Goal: Information Seeking & Learning: Check status

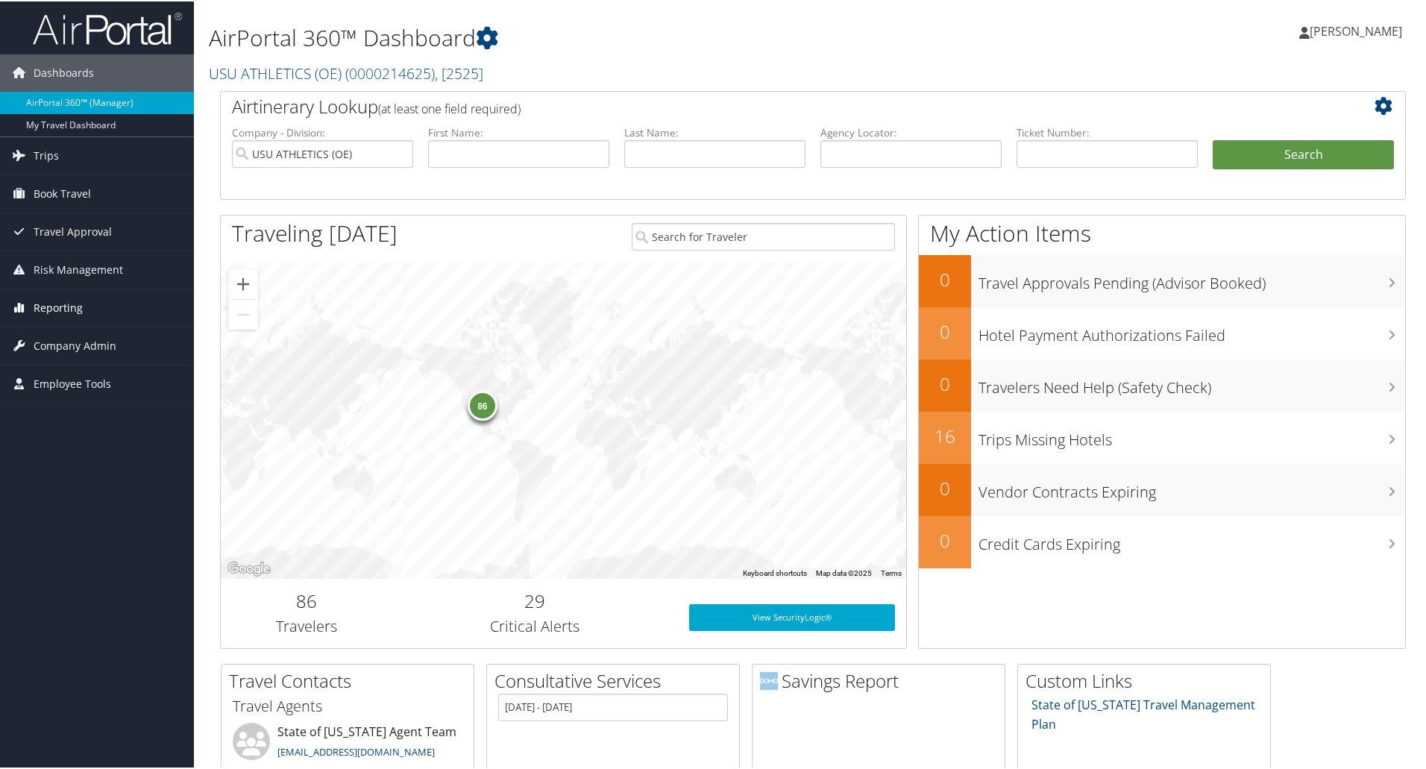
click at [51, 310] on span "Reporting" at bounding box center [58, 306] width 49 height 37
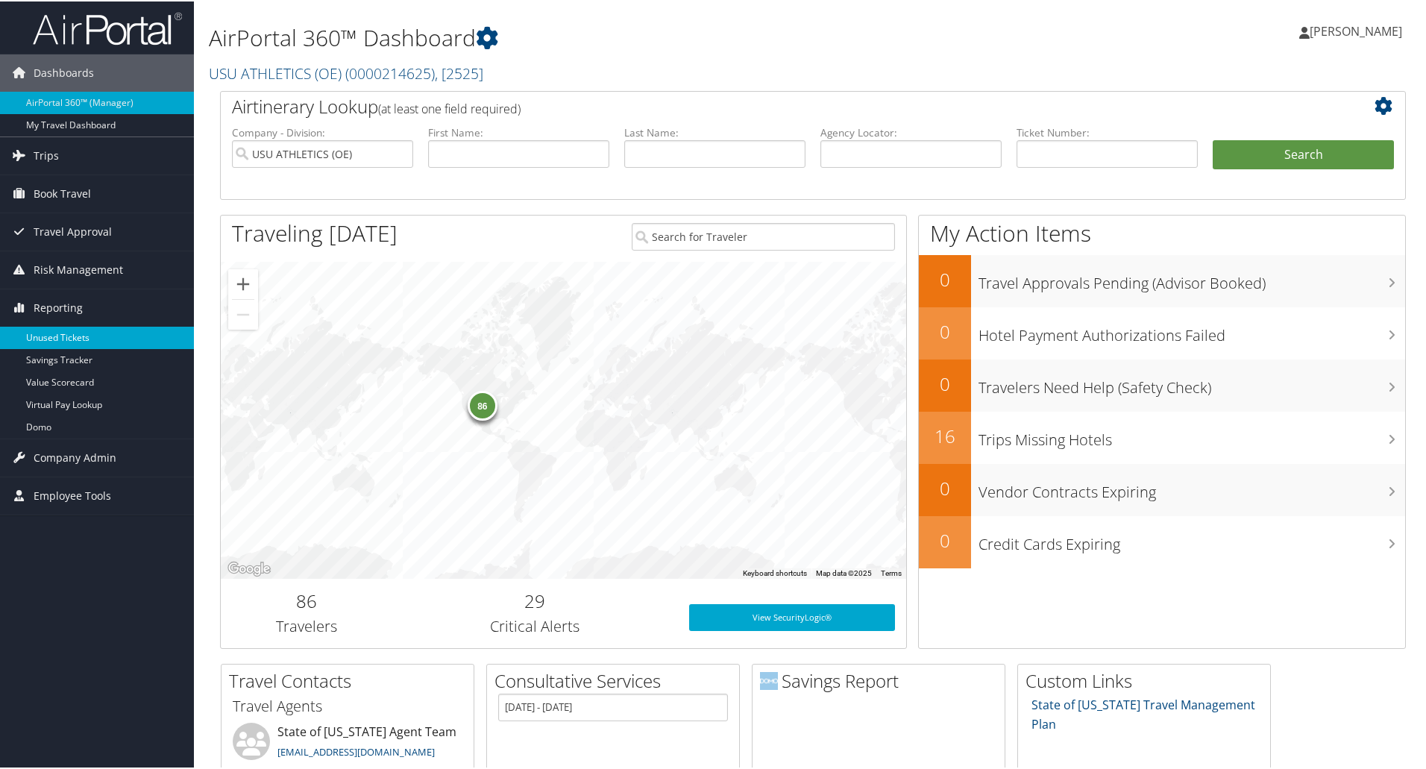
click at [56, 336] on link "Unused Tickets" at bounding box center [97, 336] width 194 height 22
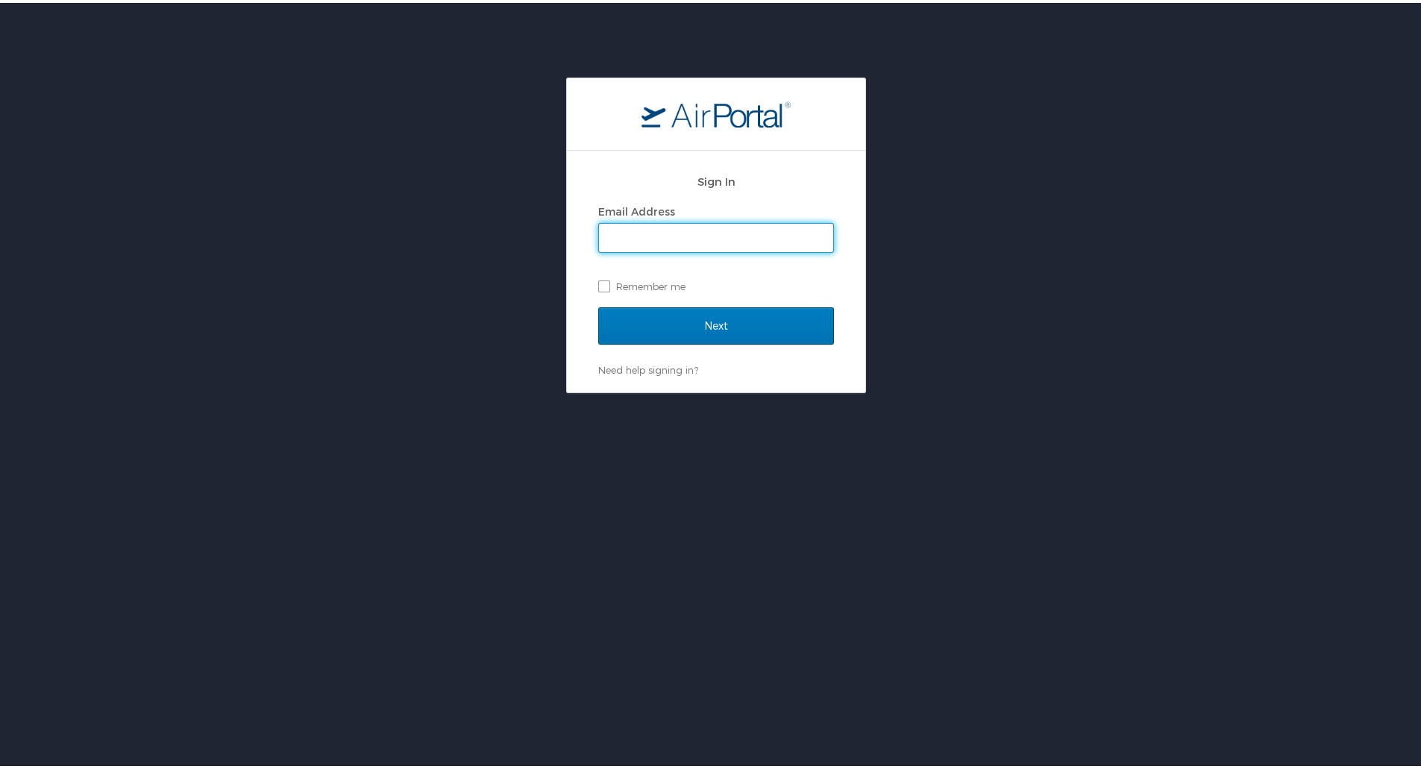
type input "[PERSON_NAME][EMAIL_ADDRESS][PERSON_NAME][DOMAIN_NAME]"
click at [603, 282] on label "Remember me" at bounding box center [716, 283] width 236 height 22
click at [603, 282] on input "Remember me" at bounding box center [603, 282] width 10 height 10
checkbox input "true"
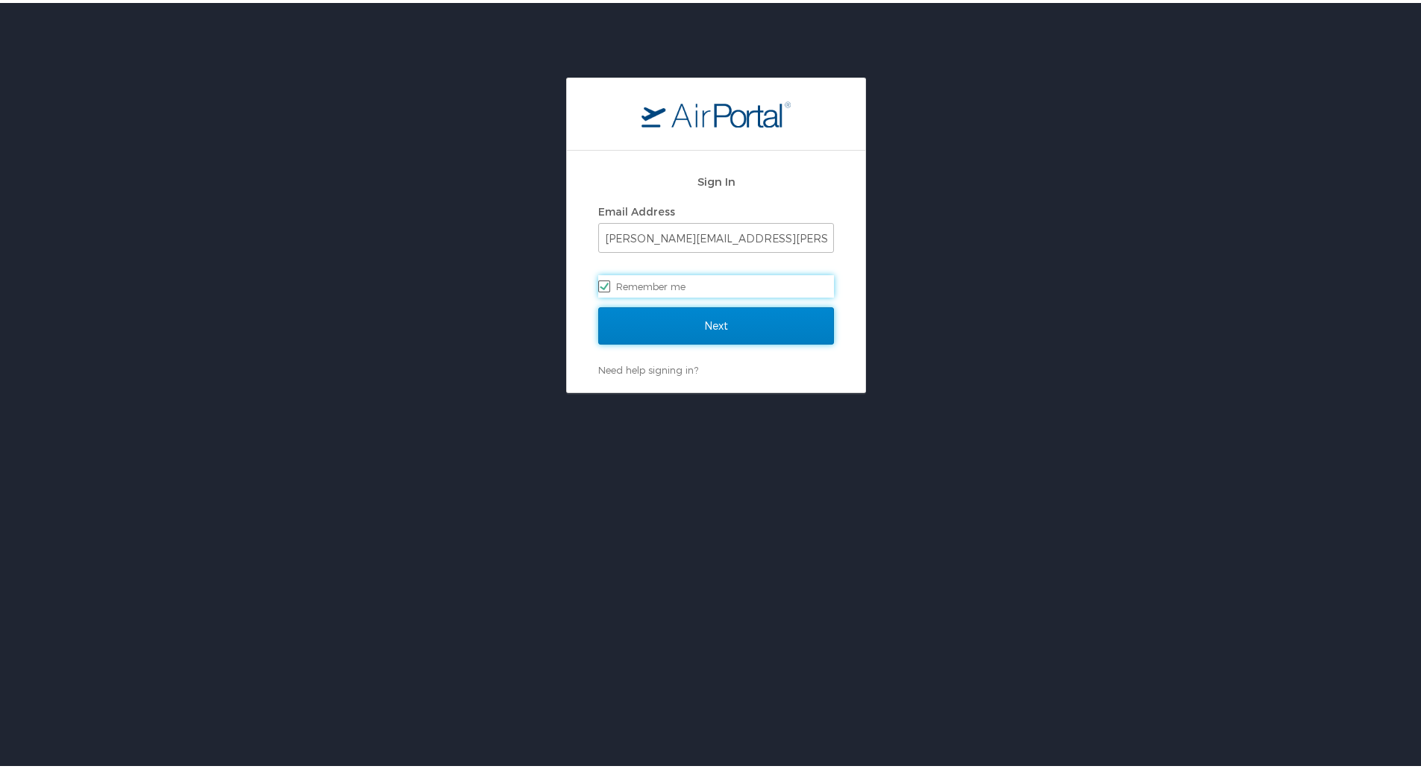
click at [634, 317] on input "Next" at bounding box center [716, 322] width 236 height 37
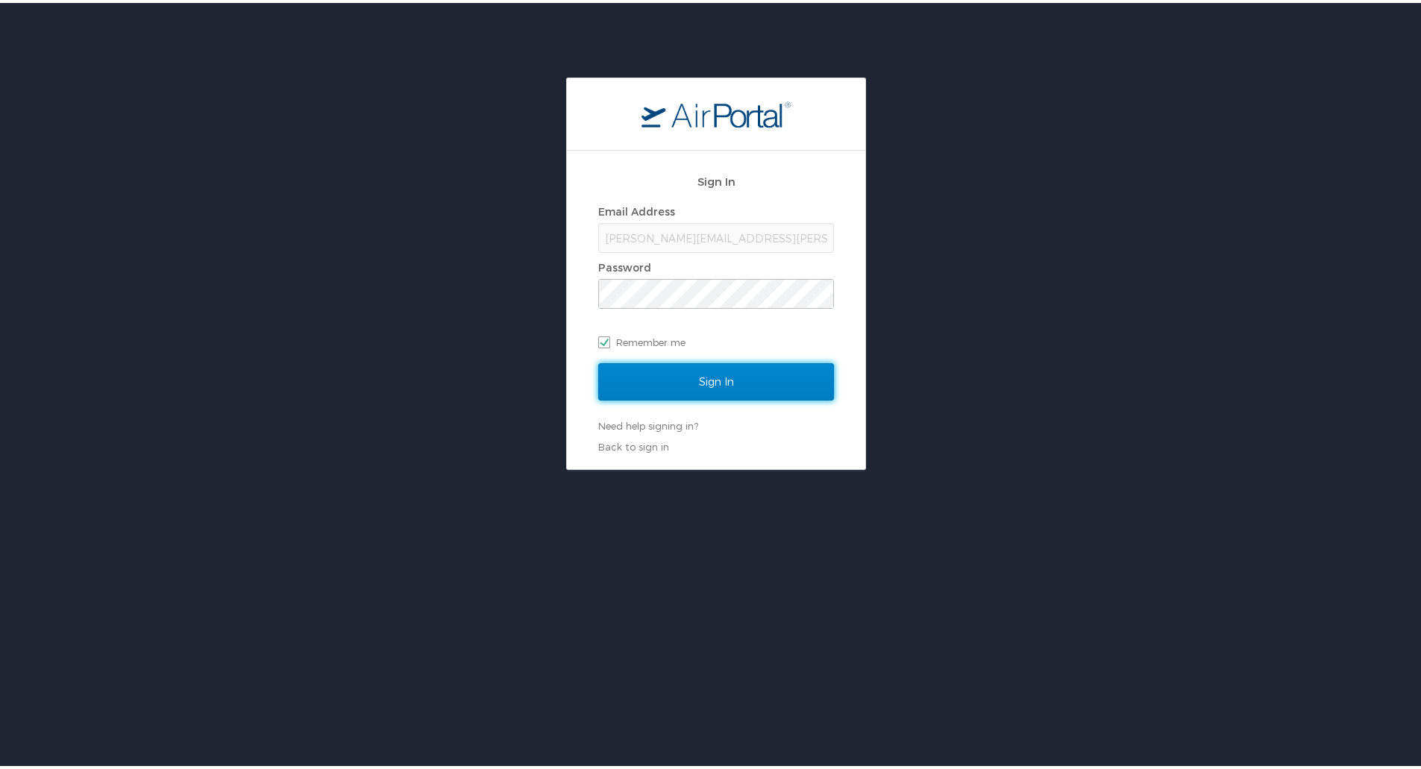
click at [711, 366] on input "Sign In" at bounding box center [716, 378] width 236 height 37
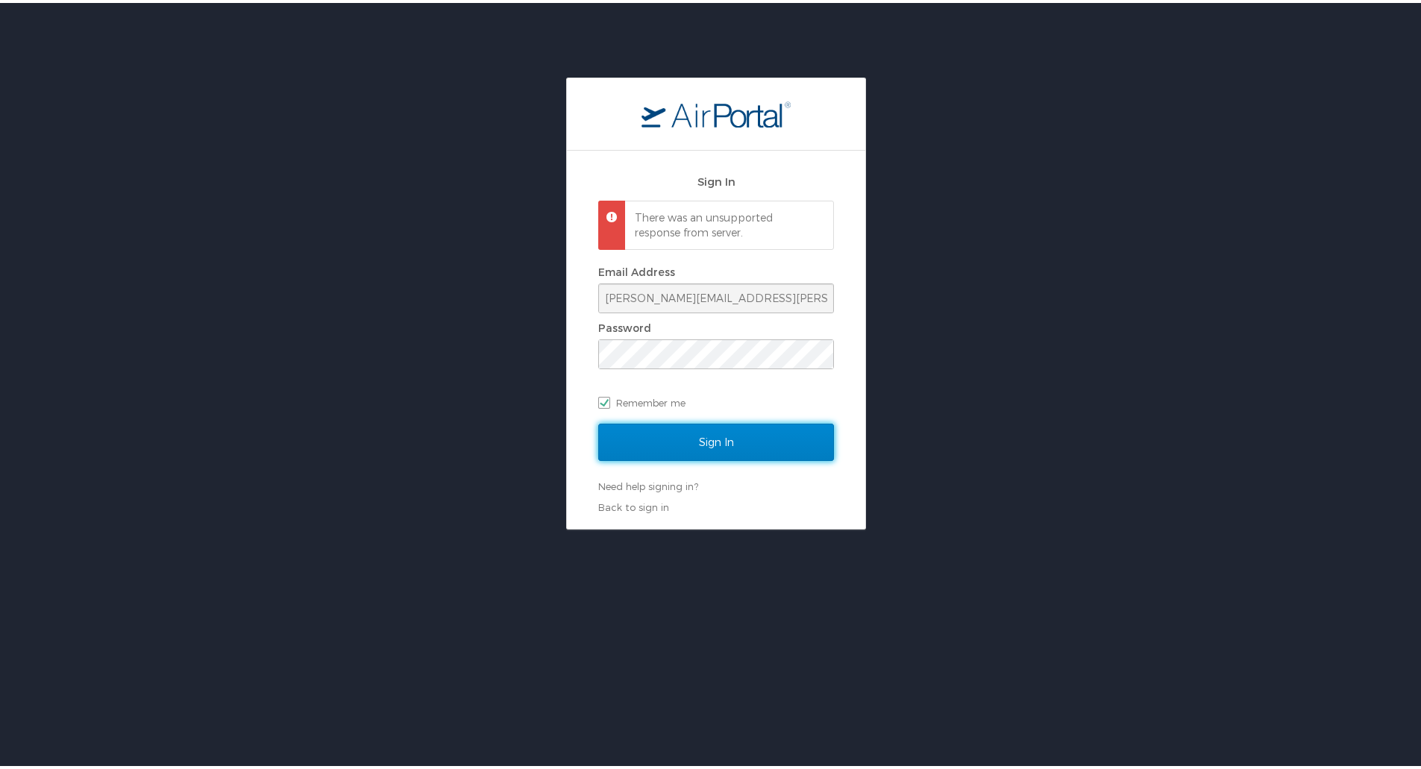
click at [653, 440] on input "Sign In" at bounding box center [716, 439] width 236 height 37
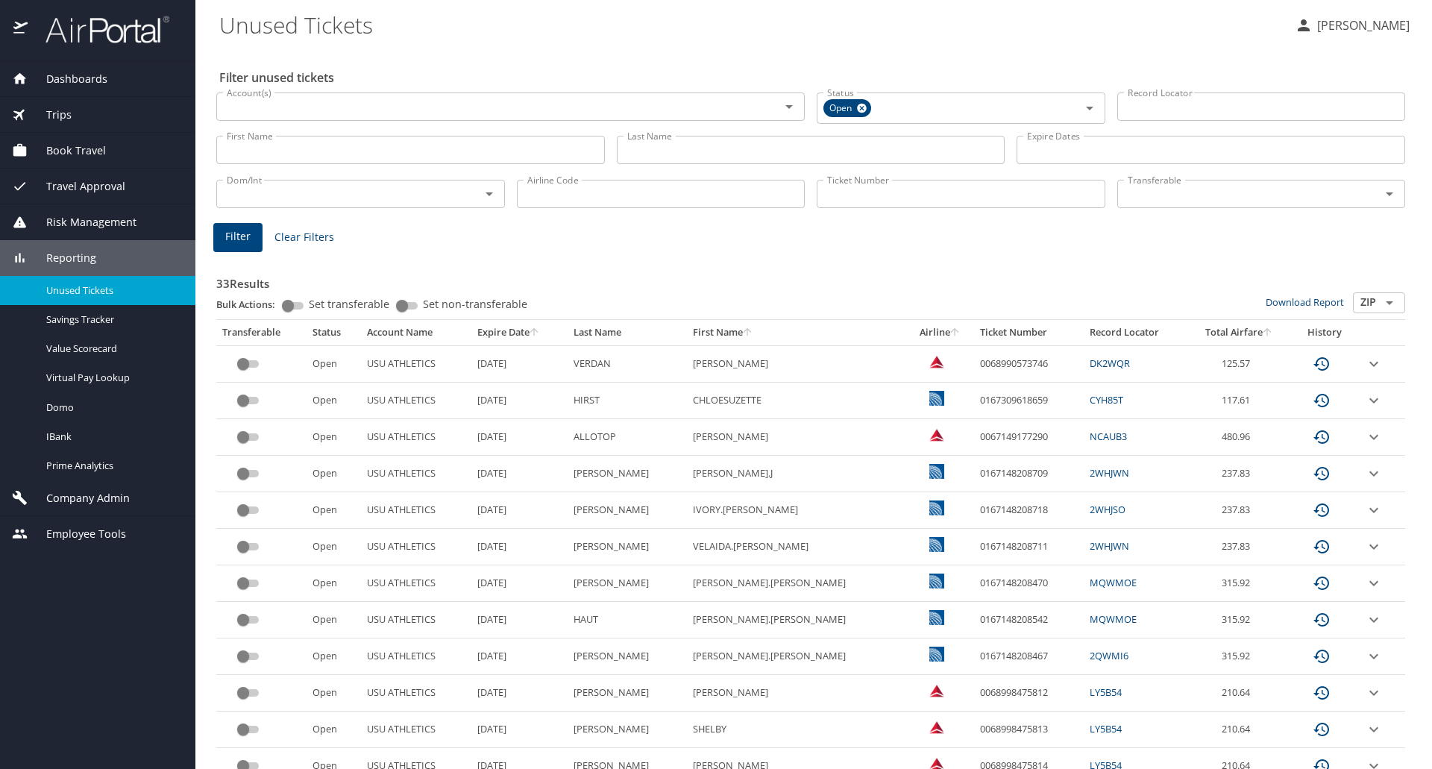
click at [1134, 116] on input "Record Locator" at bounding box center [1261, 106] width 289 height 28
paste input "MG5B2O"
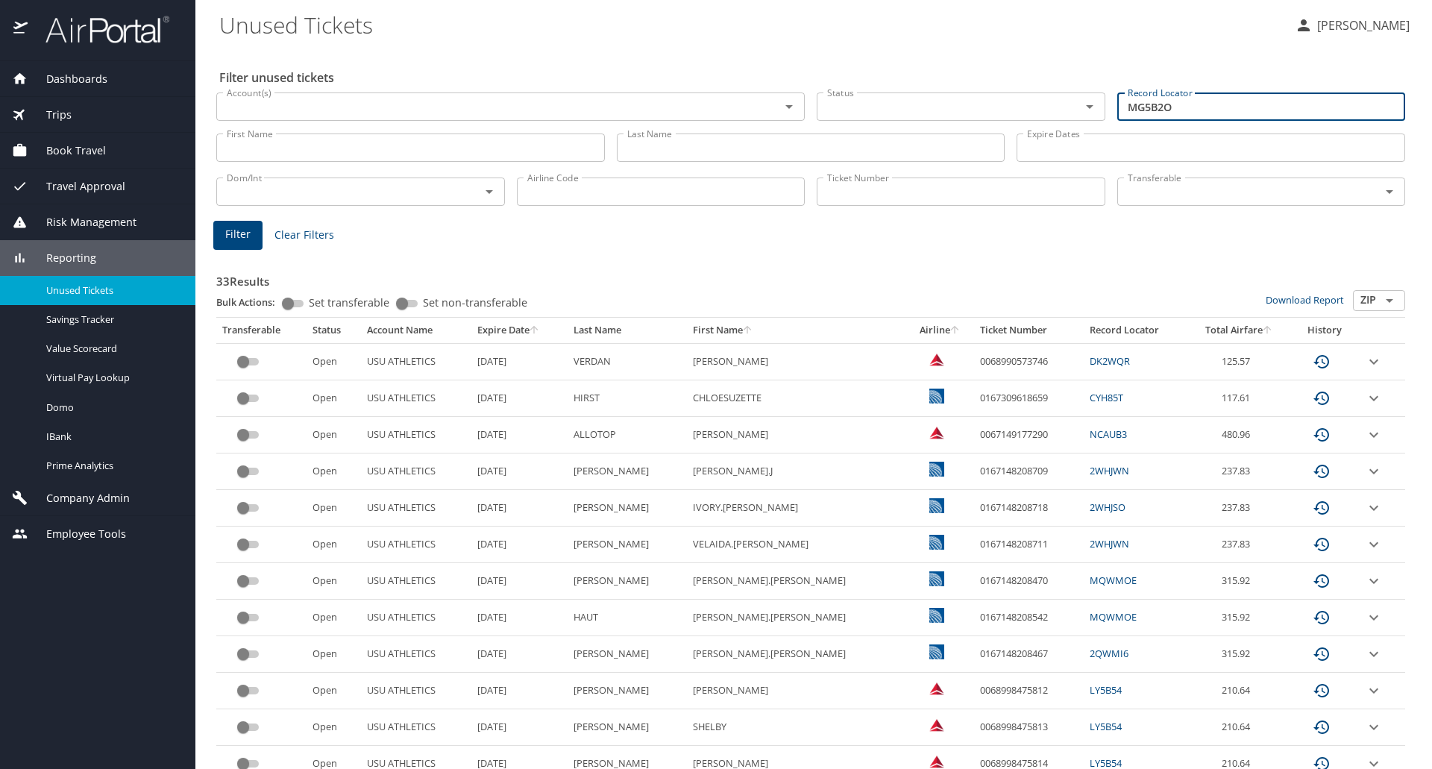
type input "MG5B2O"
click at [248, 240] on span "Filter" at bounding box center [237, 234] width 25 height 19
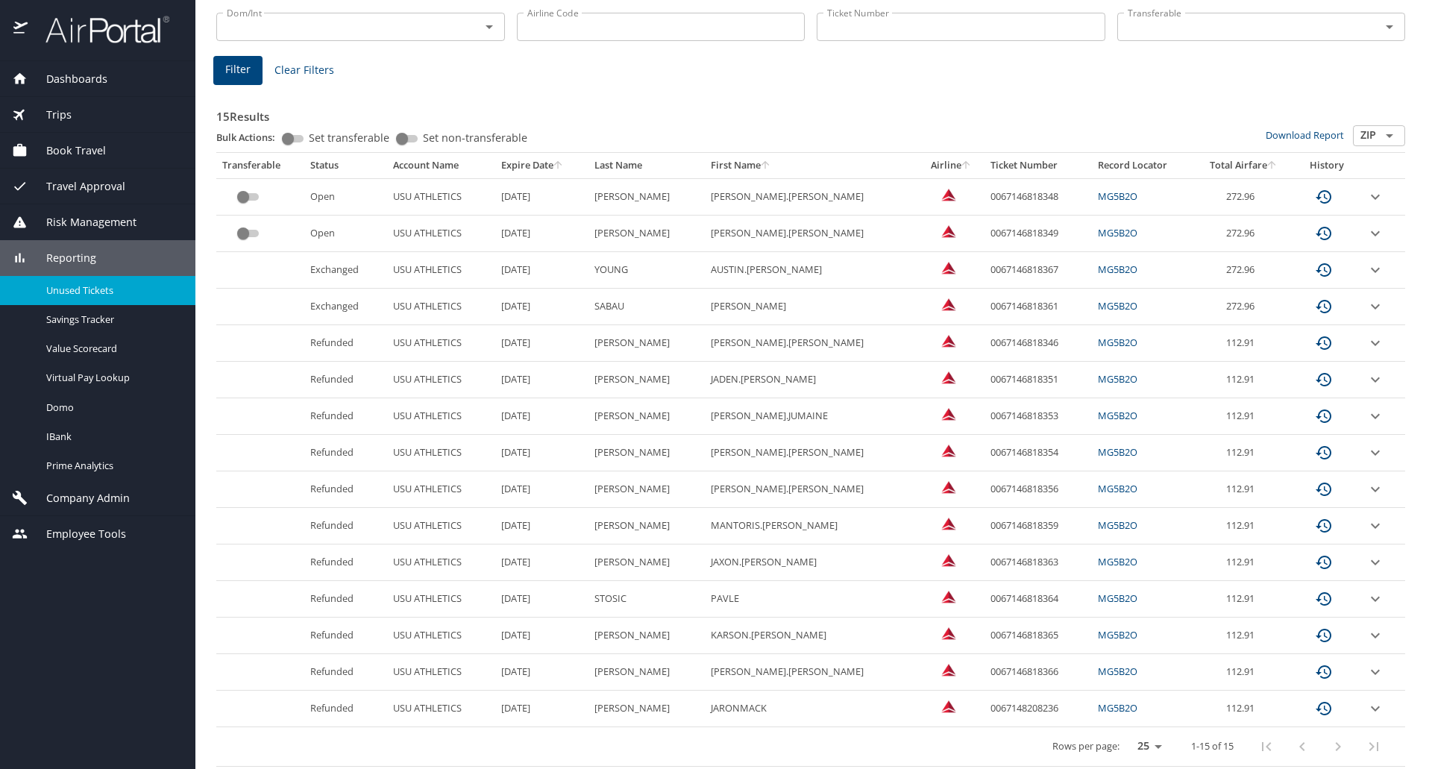
scroll to position [169, 0]
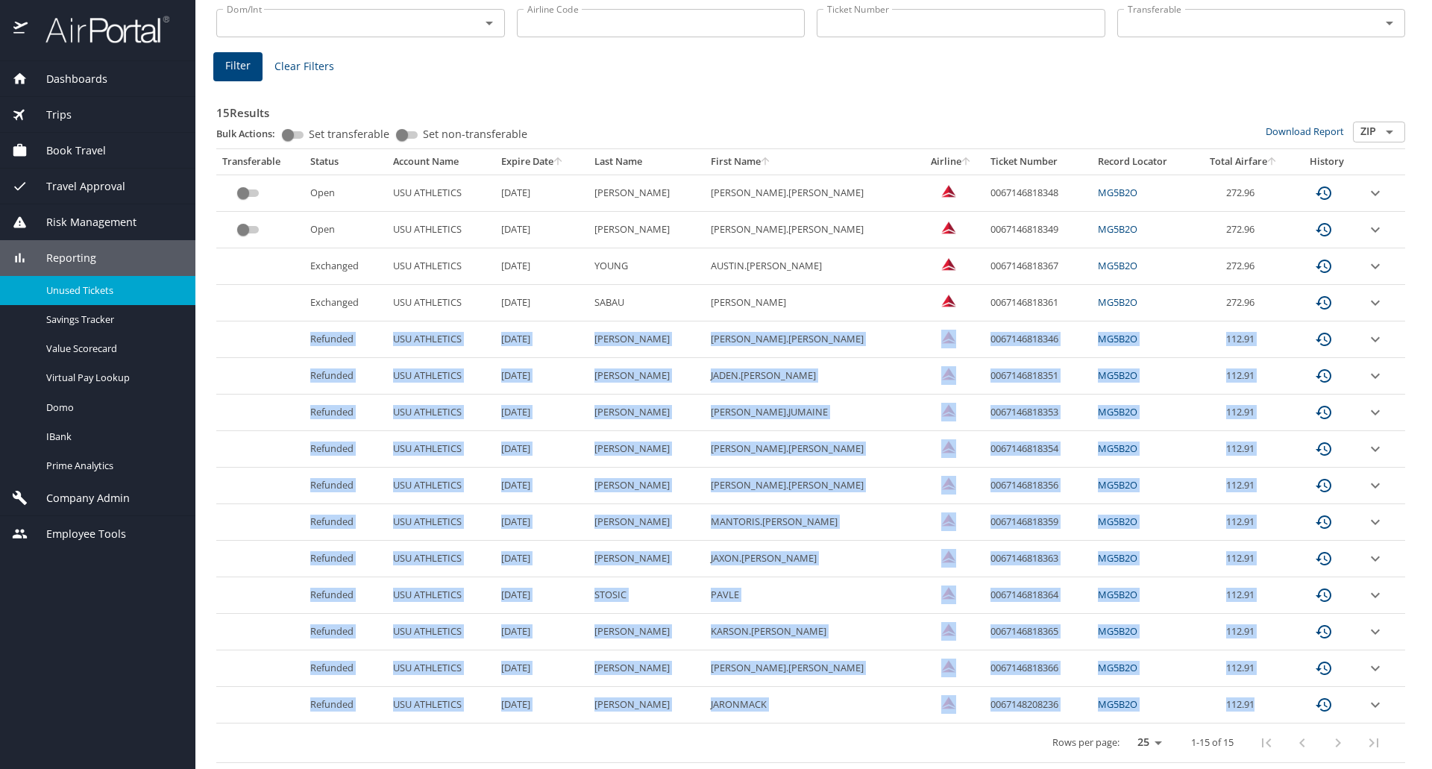
drag, startPoint x: 315, startPoint y: 339, endPoint x: 1254, endPoint y: 706, distance: 1008.5
click at [1254, 706] on tbody "Open USU ATHLETICS 11/20/2025 HOUSLEY BRADEN.RILEY 0067146818348 MG5B2O 272.96 …" at bounding box center [810, 449] width 1189 height 549
click at [582, 688] on td "11/20/2025" at bounding box center [541, 705] width 93 height 37
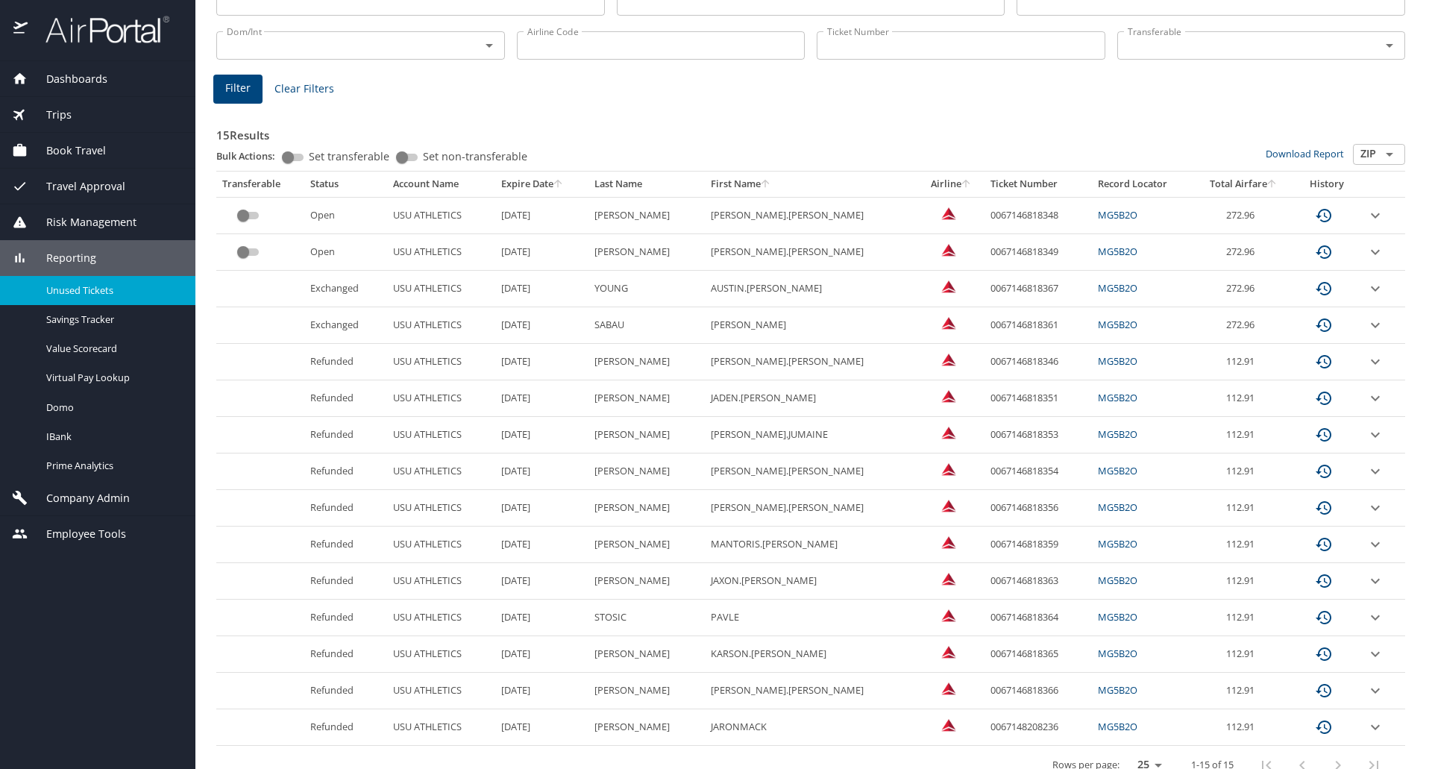
scroll to position [149, 0]
